Goal: Information Seeking & Learning: Learn about a topic

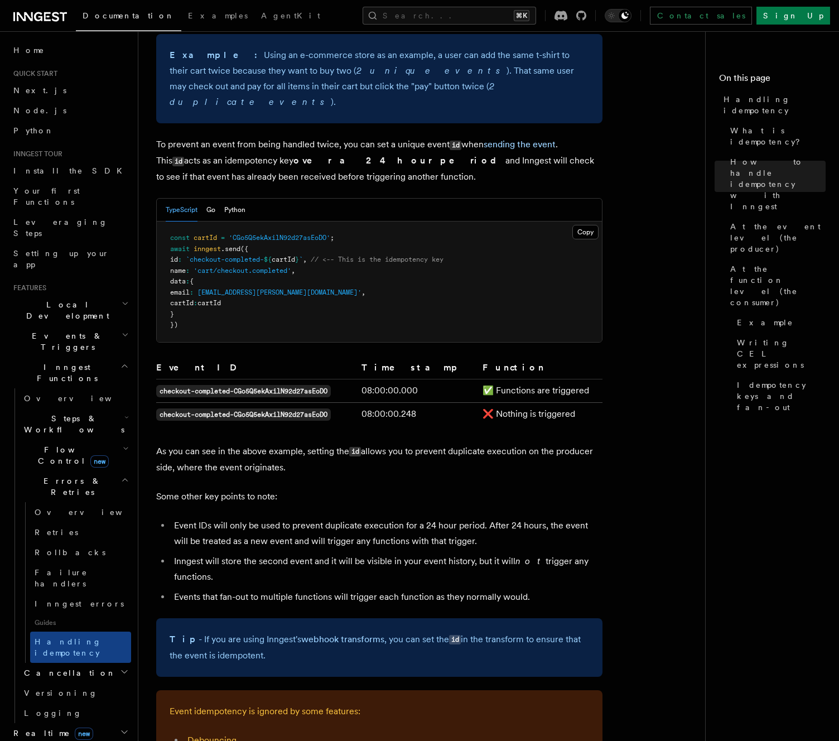
click at [324, 301] on pre "const cartId = 'CGo5Q5ekAxilN92d27asEoDO' ; await inngest .send ({ id : `checko…" at bounding box center [379, 281] width 445 height 121
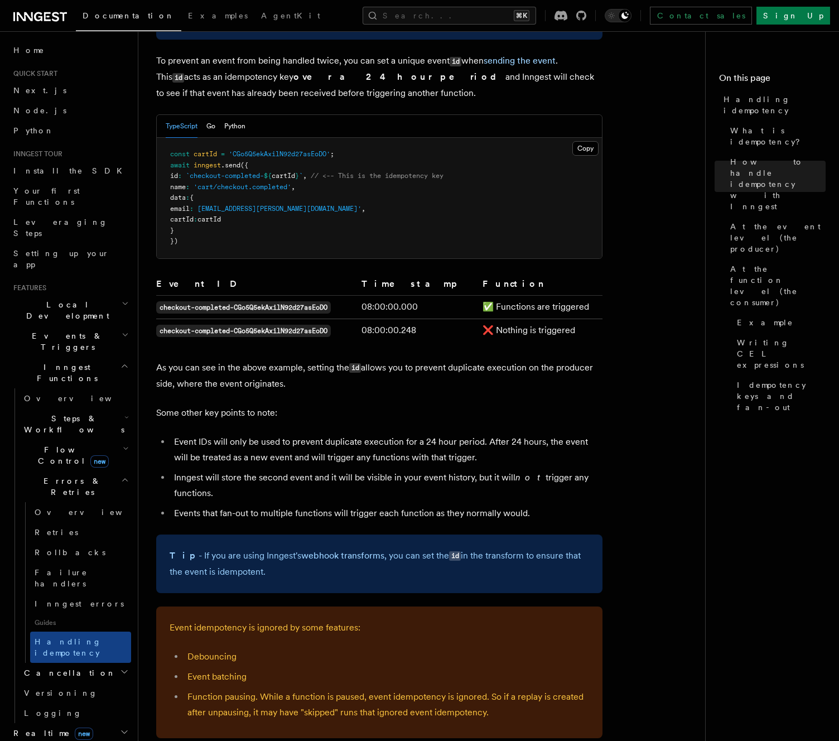
click at [341, 224] on pre "const cartId = 'CGo5Q5ekAxilN92d27asEoDO' ; await inngest .send ({ id : `checko…" at bounding box center [379, 198] width 445 height 121
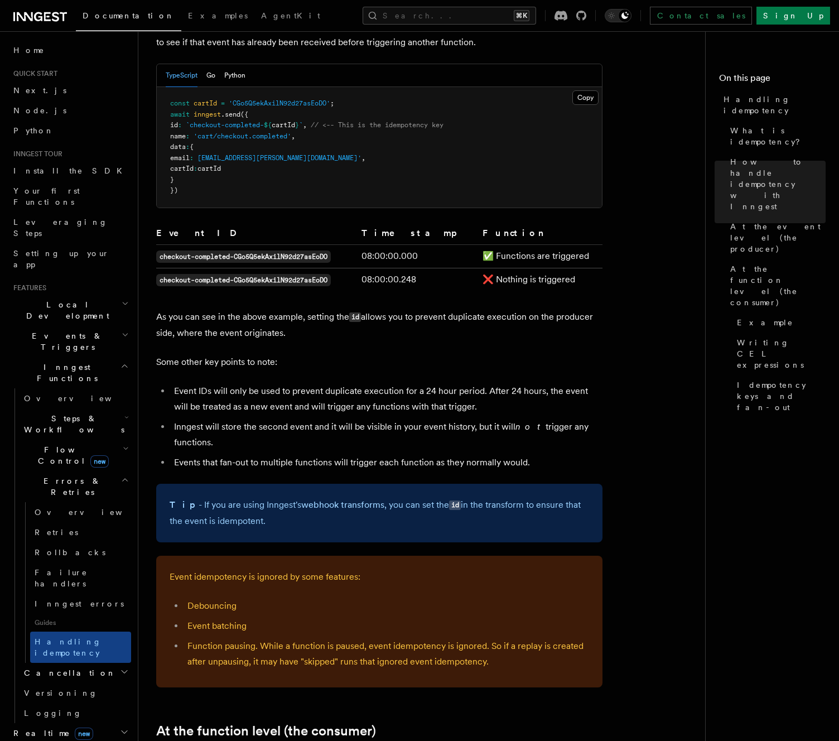
click at [352, 209] on article "Features Inngest Functions Errors & Retries Handling idempotency Ensuring that …" at bounding box center [426, 749] width 540 height 2662
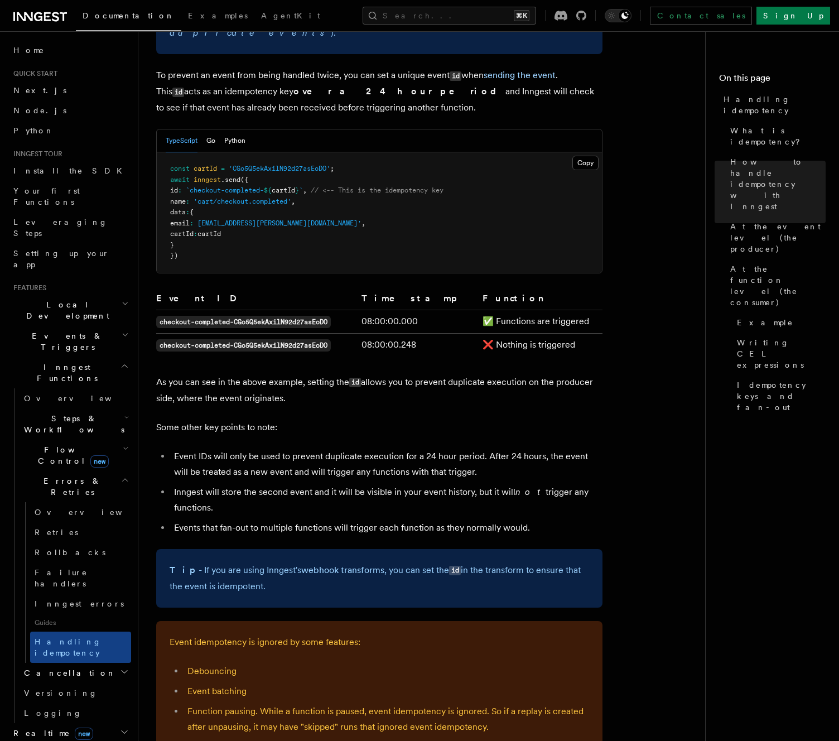
scroll to position [564, 0]
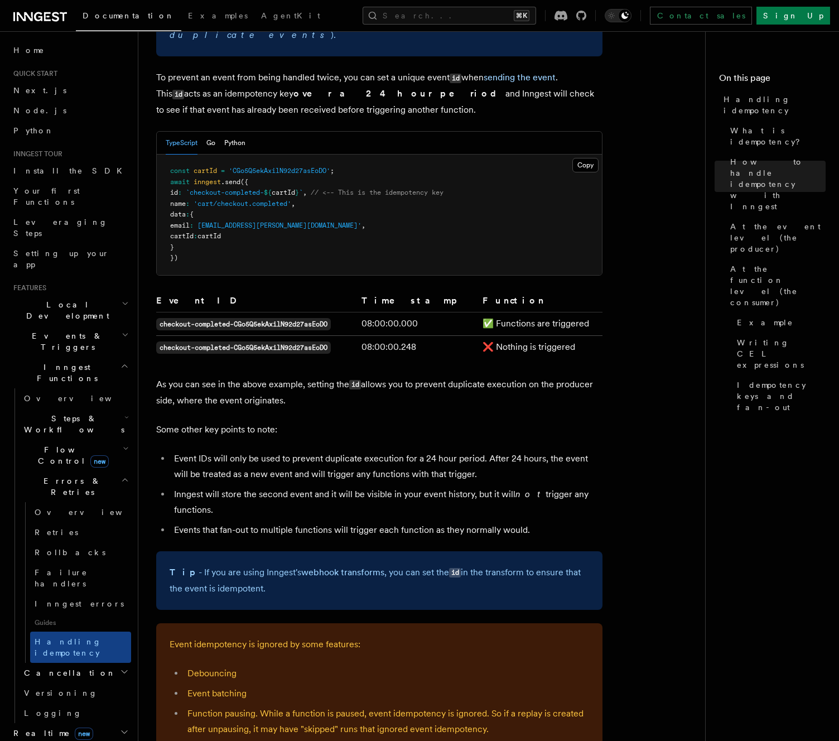
click at [352, 209] on pre "const cartId = 'CGo5Q5ekAxilN92d27asEoDO' ; await inngest .send ({ id : `checko…" at bounding box center [379, 215] width 445 height 121
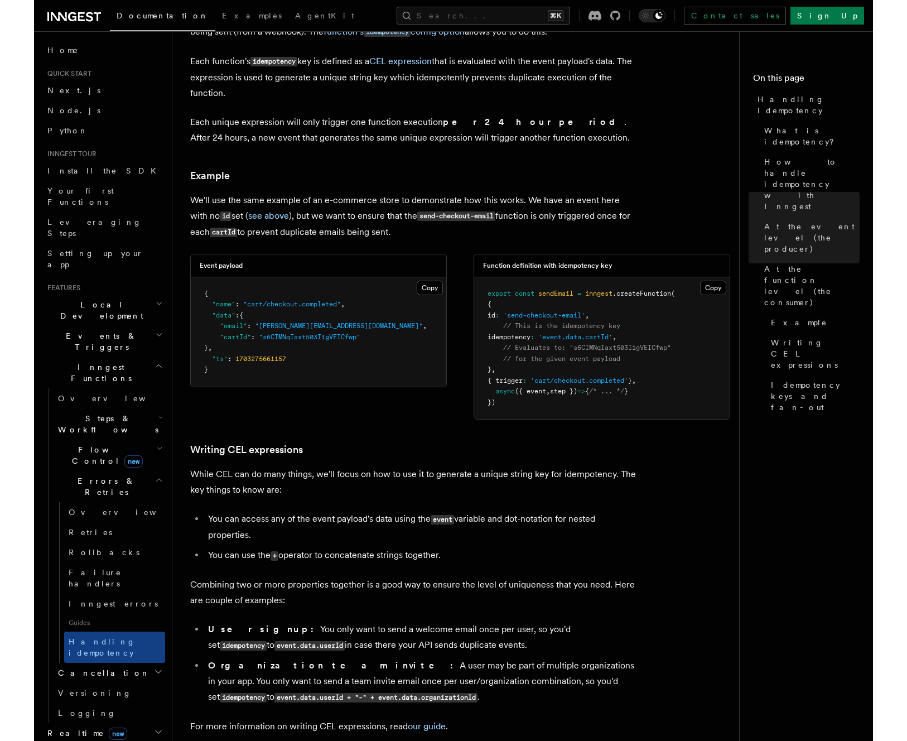
scroll to position [1369, 0]
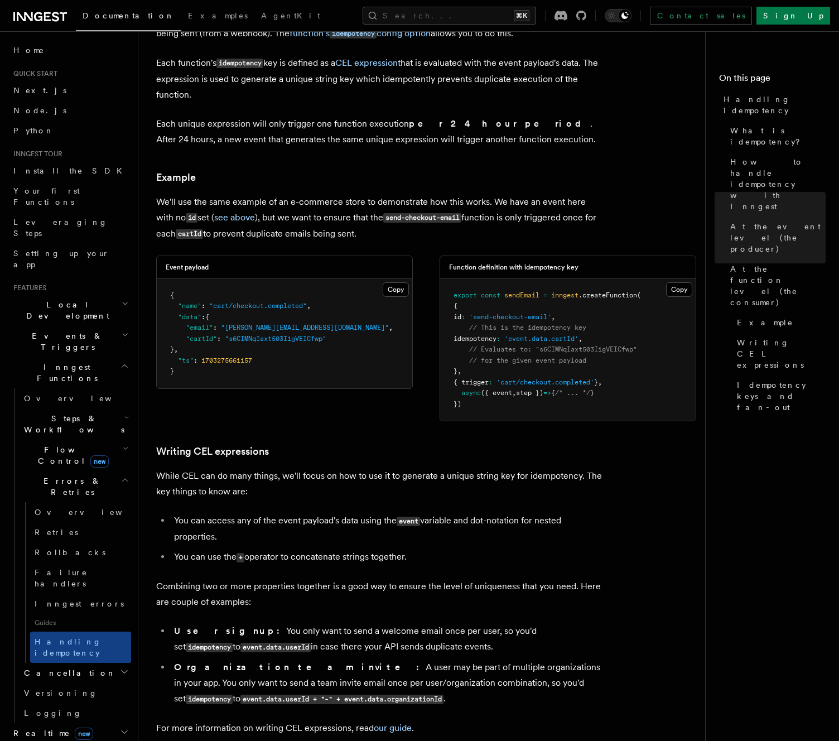
click at [497, 335] on span "idempotency" at bounding box center [475, 339] width 43 height 8
copy span "idempotency"
click at [379, 123] on p "Each unique expression will only trigger one function execution per 24 hour per…" at bounding box center [379, 131] width 446 height 31
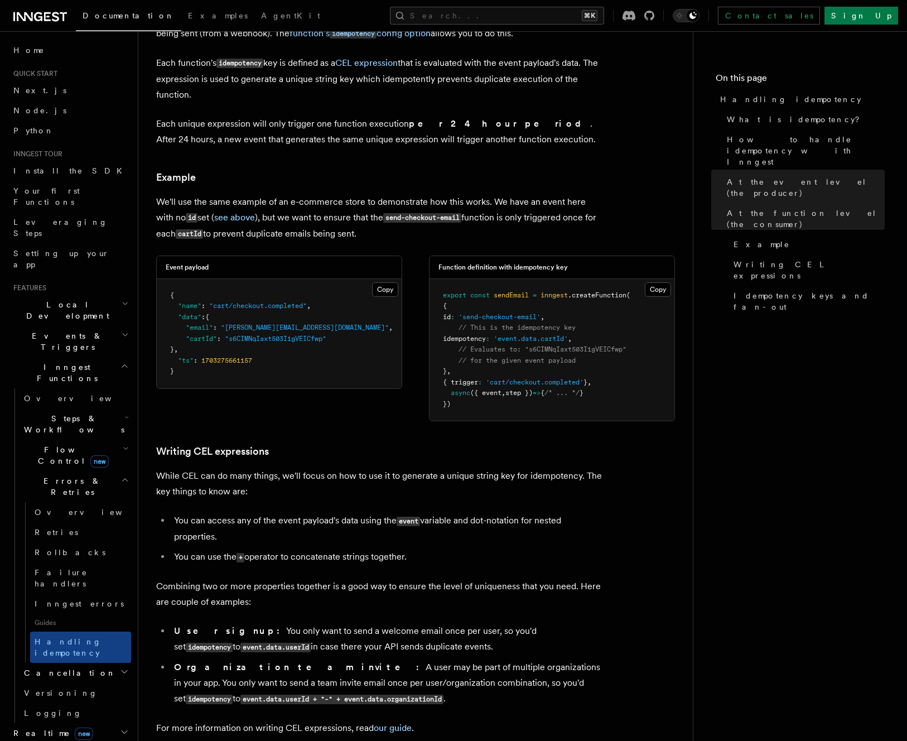
click at [576, 214] on p "We'll use the same example of an e-commerce store to demonstrate how this works…" at bounding box center [379, 218] width 446 height 48
click at [524, 149] on article "Features Inngest Functions Errors & Retries Handling idempotency Ensuring that …" at bounding box center [415, 11] width 519 height 2662
click at [592, 56] on p "Each function's idempotency key is defined as a CEL expression that is evaluate…" at bounding box center [379, 78] width 446 height 47
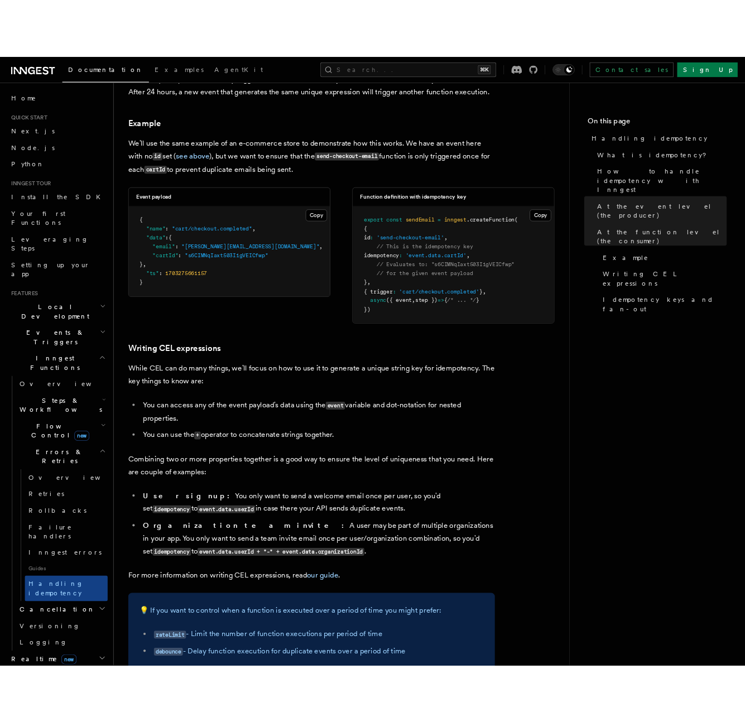
scroll to position [1466, 0]
